Goal: Task Accomplishment & Management: Use online tool/utility

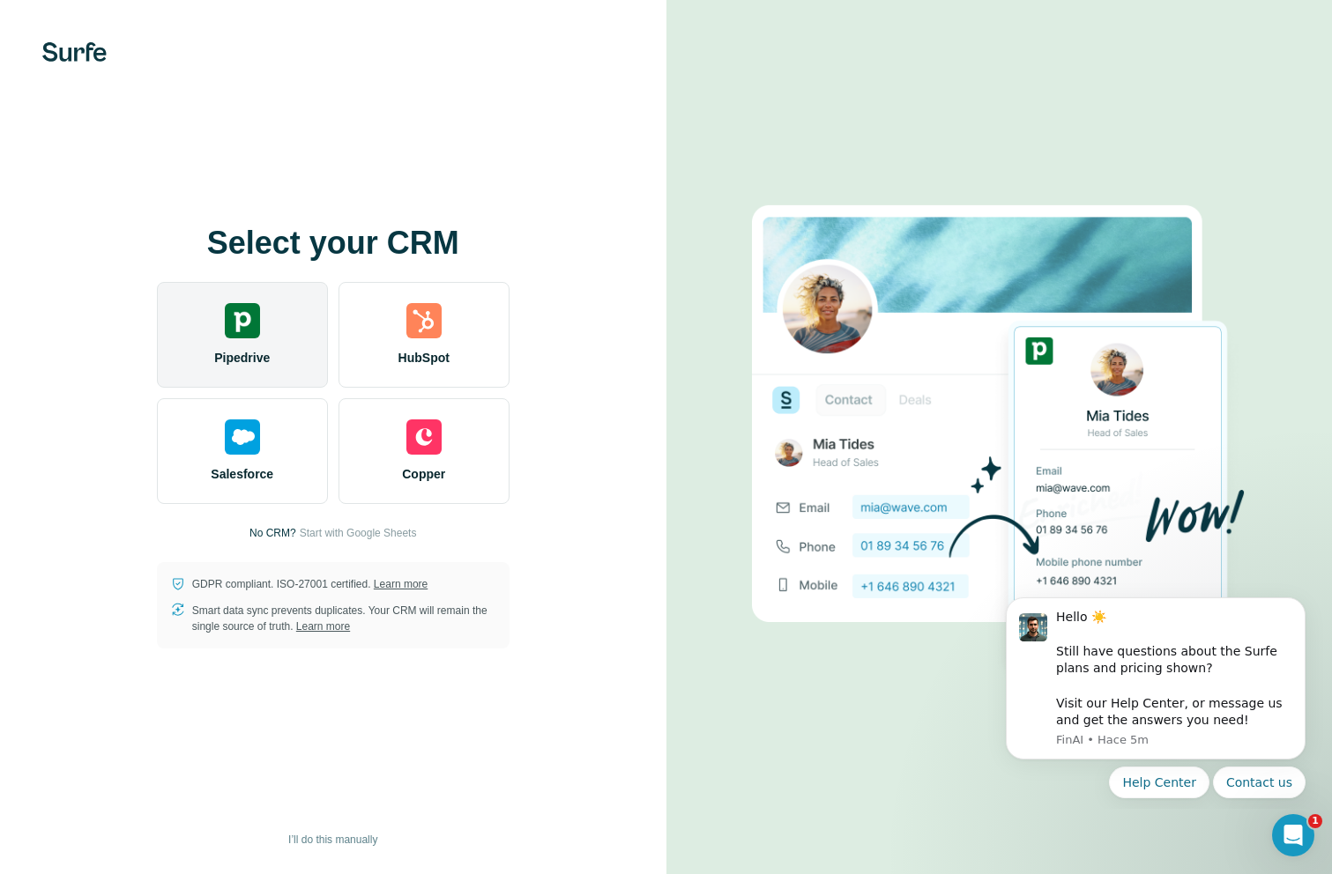
click at [252, 323] on img at bounding box center [242, 320] width 35 height 35
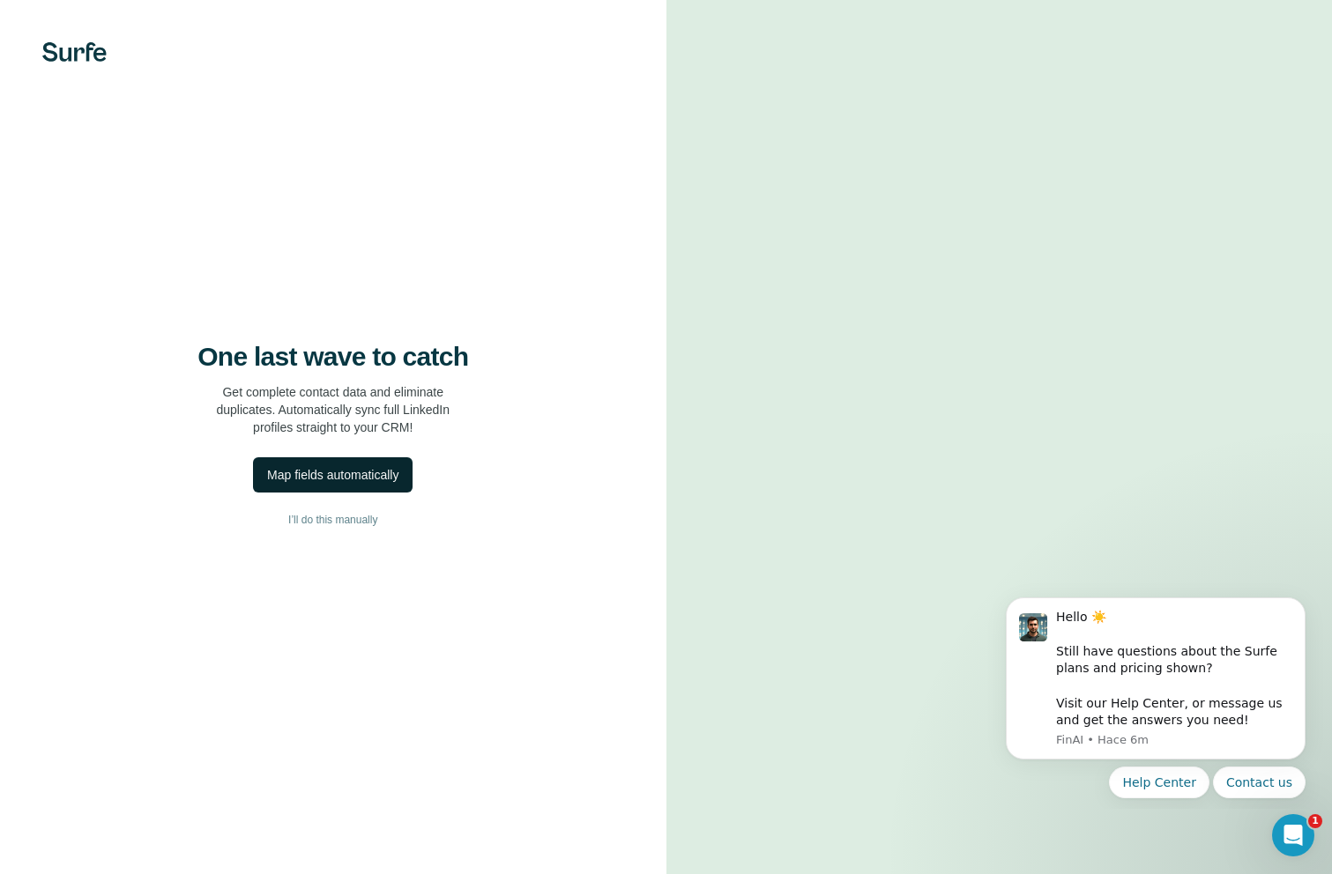
click at [353, 472] on div "Map fields automatically" at bounding box center [332, 475] width 131 height 18
